Goal: Connect with others: Connect with other users

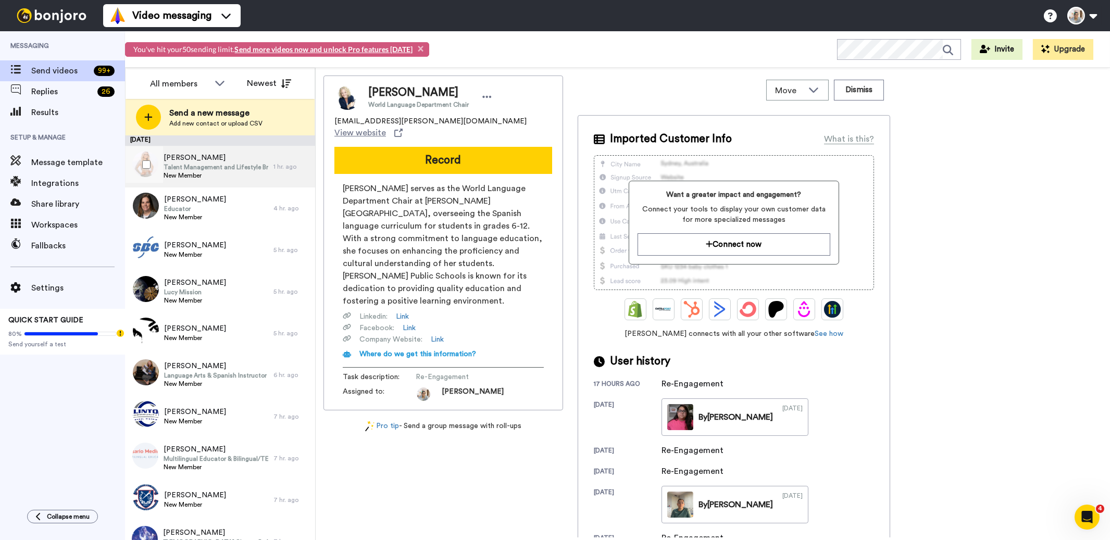
click at [218, 171] on span "New Member" at bounding box center [216, 175] width 105 height 8
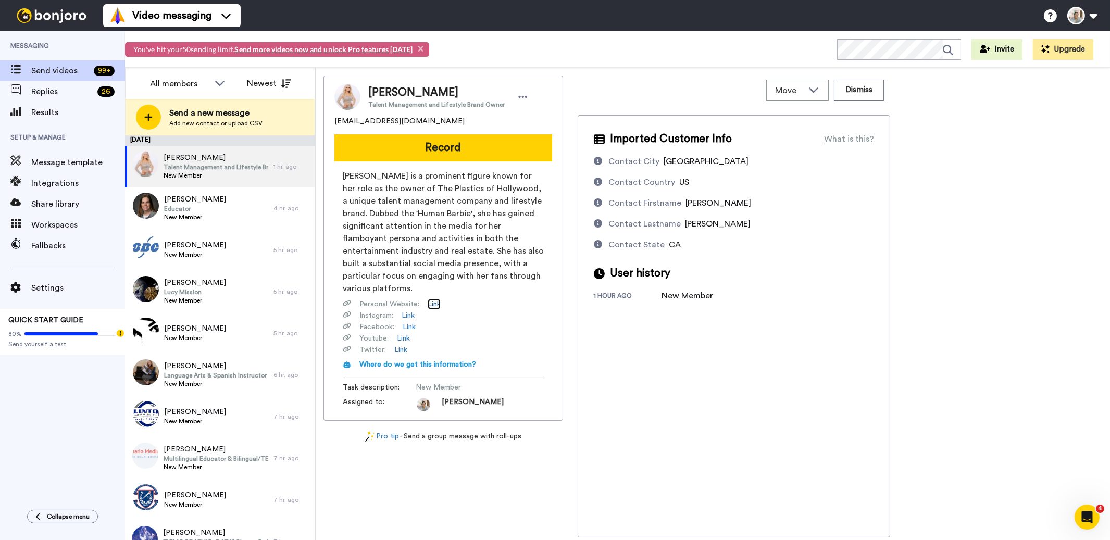
click at [431, 303] on link "Link" at bounding box center [434, 304] width 13 height 10
click at [518, 95] on icon at bounding box center [522, 97] width 9 height 10
click at [951, 336] on div "[PERSON_NAME] Talent Management and Lifestyle Brand Owner [EMAIL_ADDRESS][DOMAI…" at bounding box center [712, 307] width 779 height 462
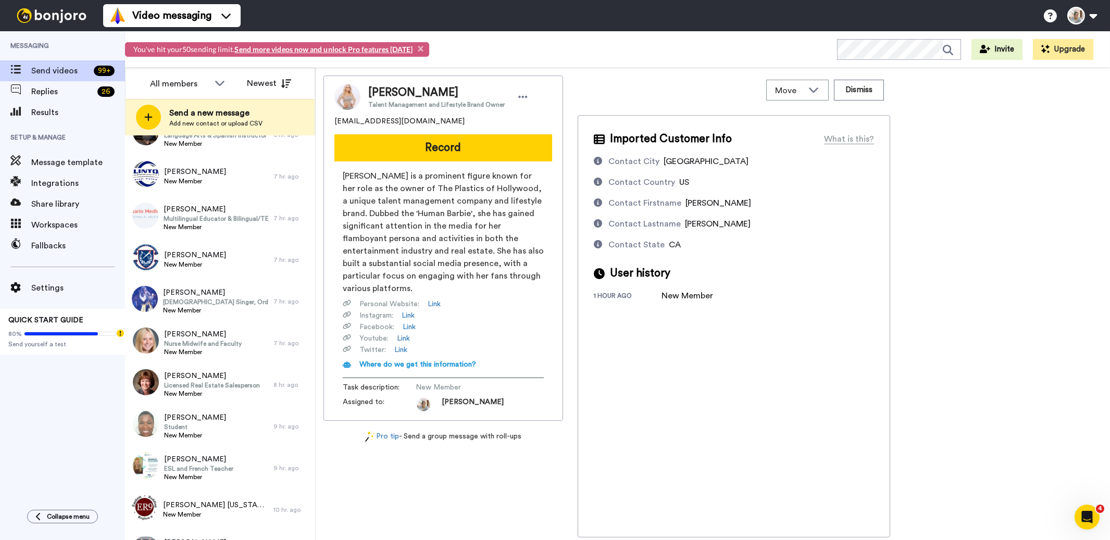
scroll to position [241, 0]
